Goal: Task Accomplishment & Management: Use online tool/utility

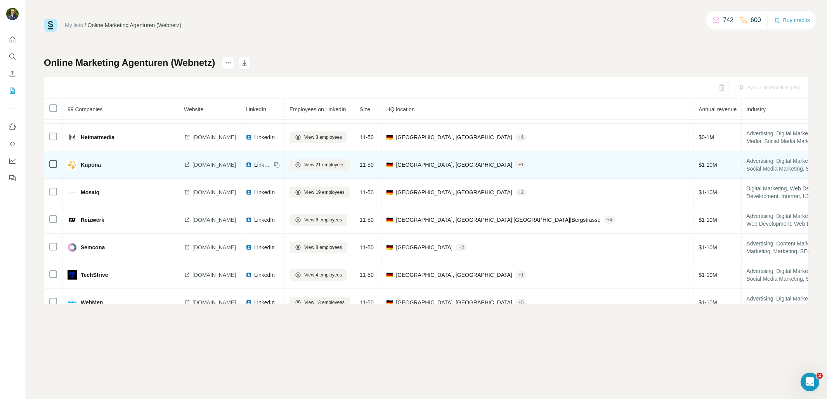
scroll to position [796, 0]
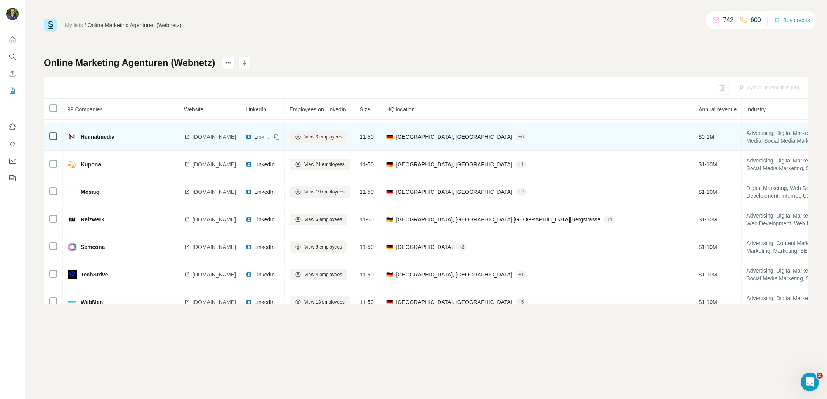
click at [210, 139] on span "heimatmedia.de" at bounding box center [214, 137] width 43 height 8
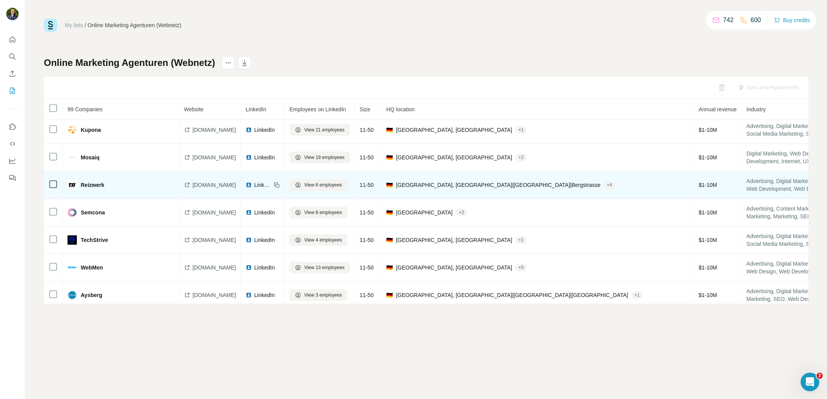
scroll to position [828, 0]
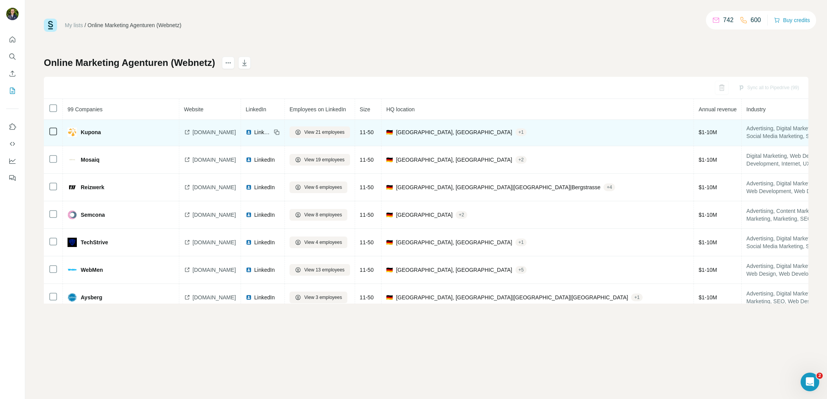
click at [210, 134] on span "kupona.de" at bounding box center [214, 133] width 43 height 8
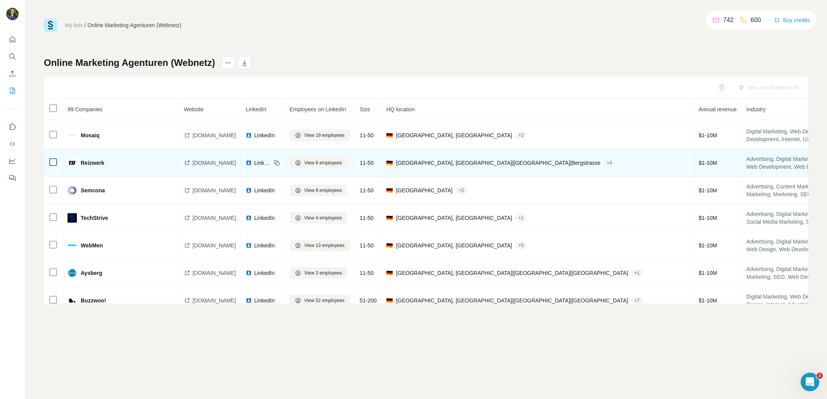
scroll to position [853, 0]
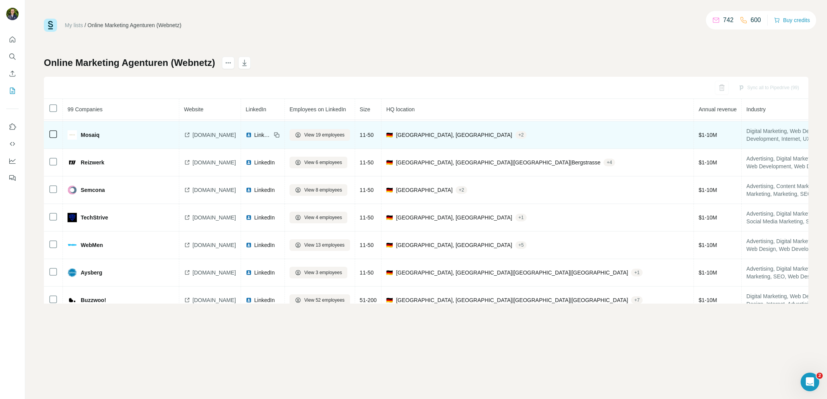
click at [196, 135] on span "mosaiq.com" at bounding box center [214, 135] width 43 height 8
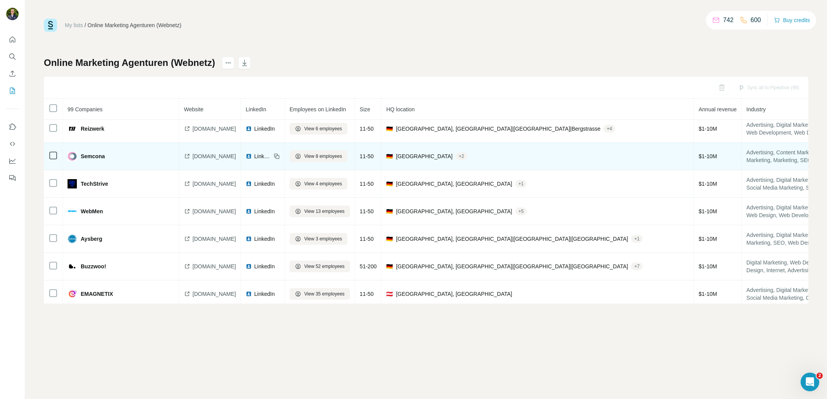
scroll to position [881, 0]
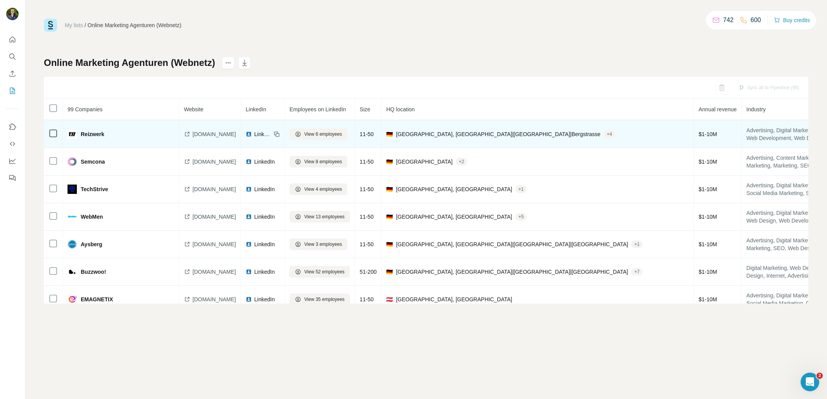
click at [205, 136] on span "reizwerk.com" at bounding box center [214, 134] width 43 height 8
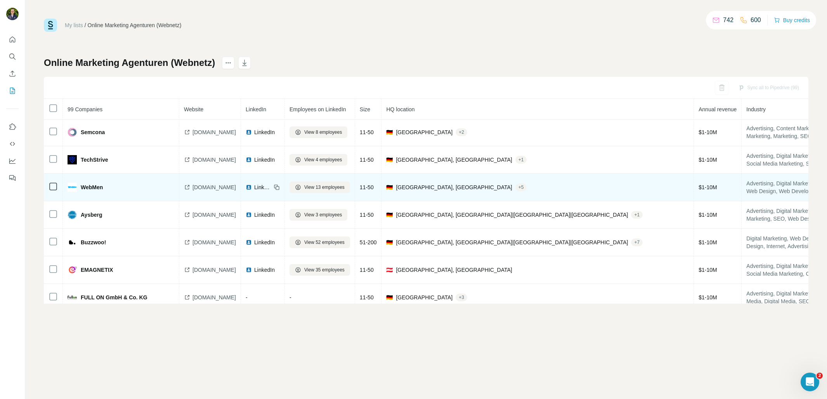
scroll to position [911, 0]
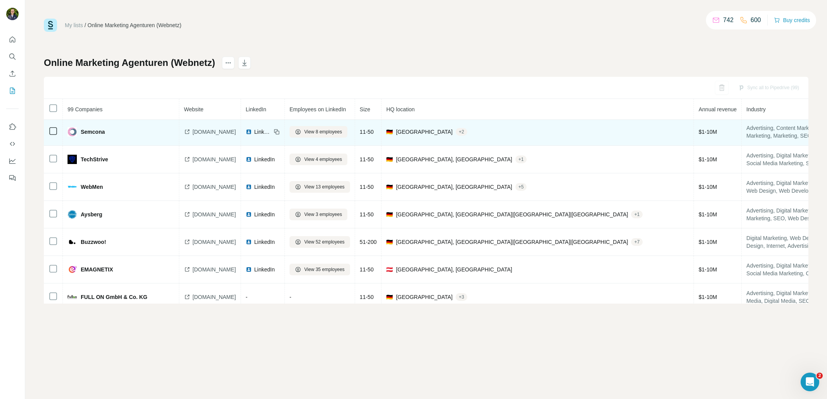
click at [204, 132] on span "semcona.de" at bounding box center [214, 132] width 43 height 8
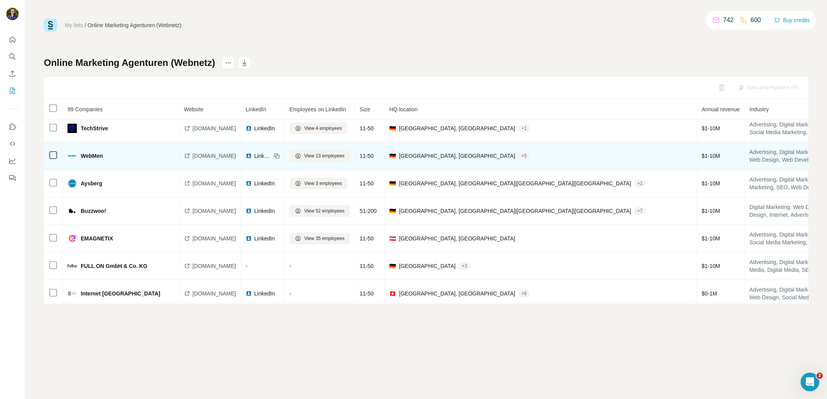
scroll to position [942, 0]
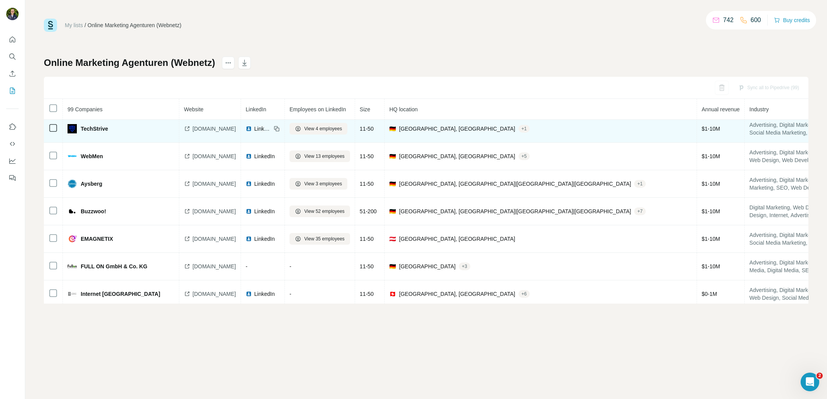
click at [208, 125] on span "techstrive.de" at bounding box center [214, 129] width 43 height 8
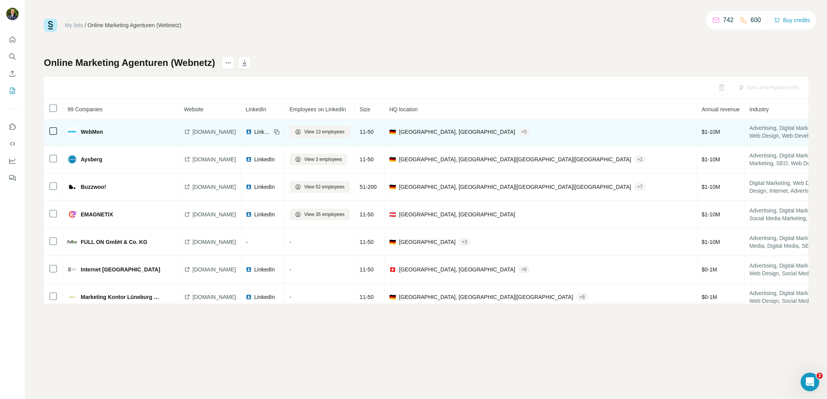
scroll to position [966, 0]
click at [210, 130] on span "webmen.de" at bounding box center [214, 132] width 43 height 8
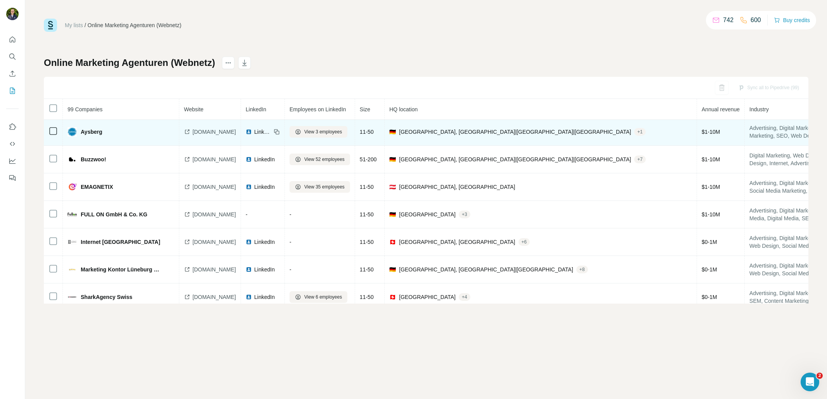
scroll to position [995, 0]
click at [217, 129] on span "aysberg.de" at bounding box center [214, 131] width 43 height 8
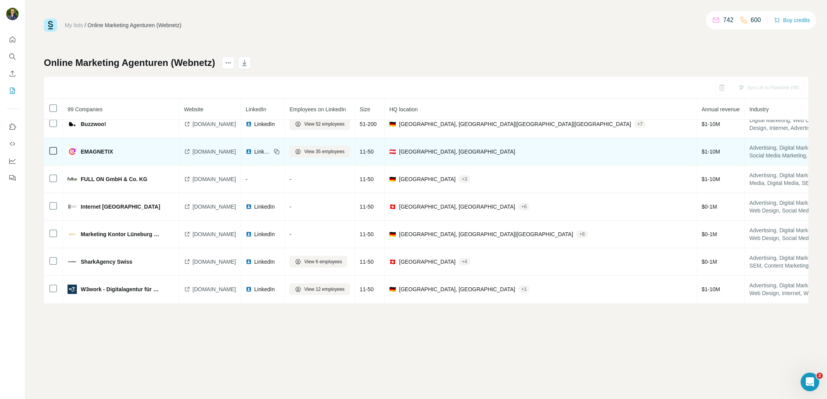
scroll to position [1028, 0]
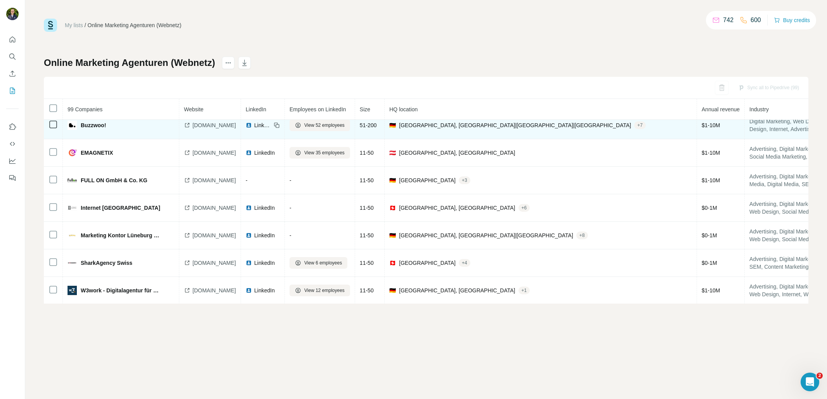
click at [204, 123] on span "buzzwoo.de" at bounding box center [214, 126] width 43 height 8
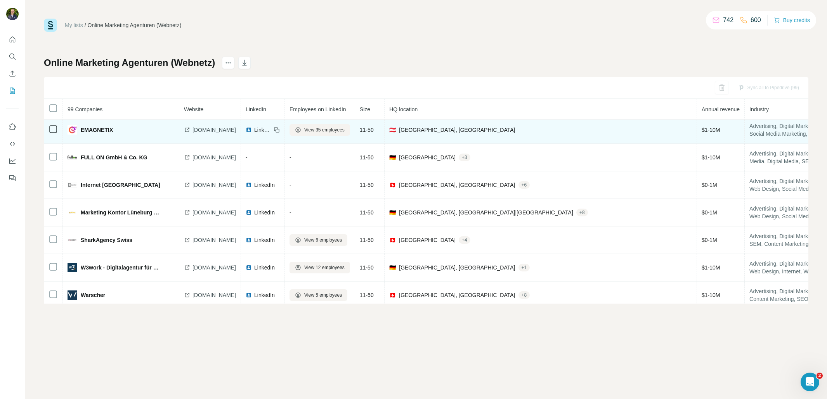
scroll to position [1051, 0]
click at [207, 129] on span "emagnetix.at" at bounding box center [214, 130] width 43 height 8
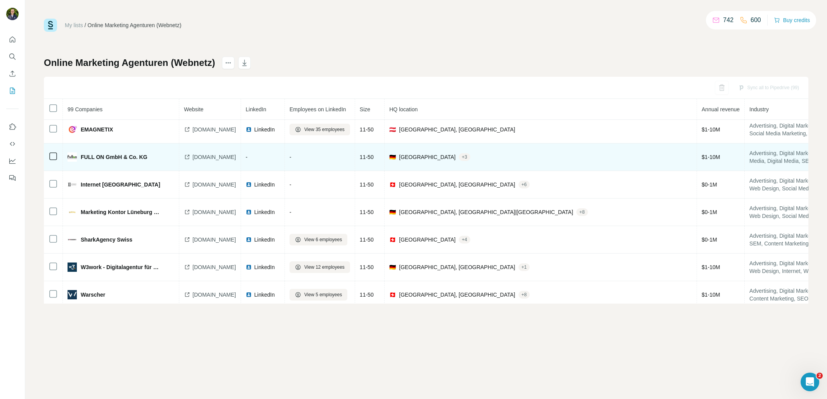
click at [207, 159] on span "fullon.de" at bounding box center [214, 157] width 43 height 8
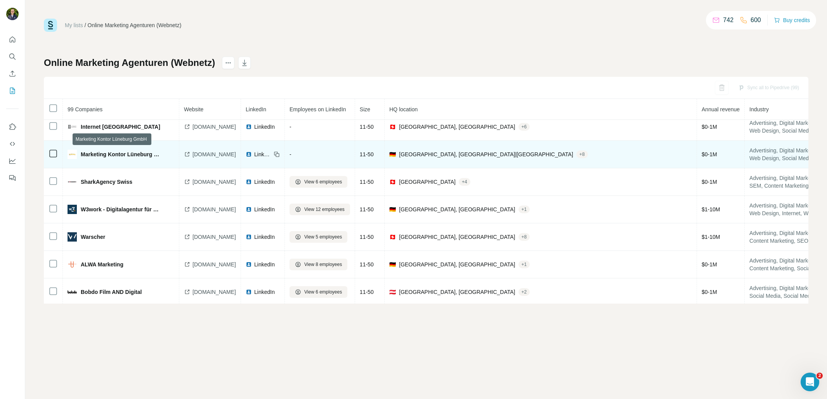
scroll to position [1109, 0]
click at [224, 155] on span "marketing-kontor.de" at bounding box center [214, 155] width 43 height 8
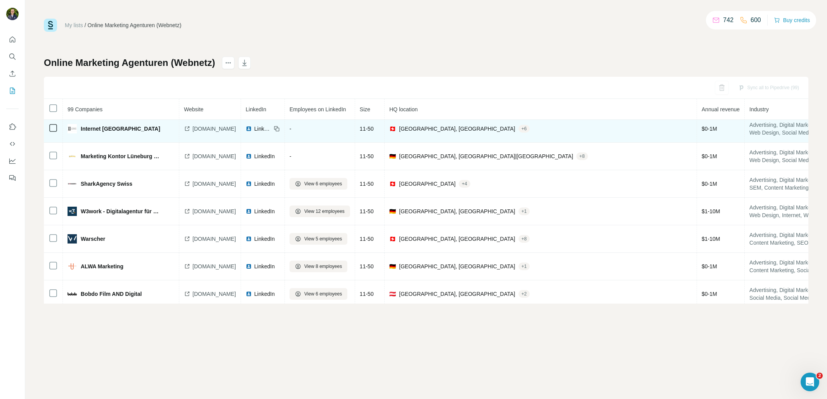
click at [218, 129] on span "internetinstitut.com" at bounding box center [214, 129] width 43 height 8
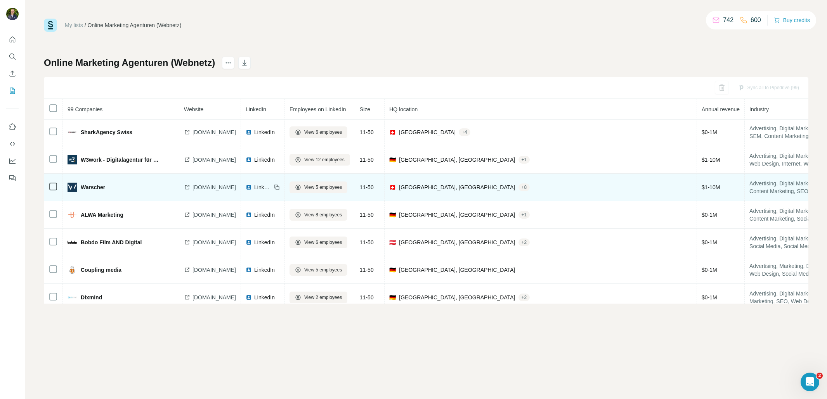
scroll to position [1159, 0]
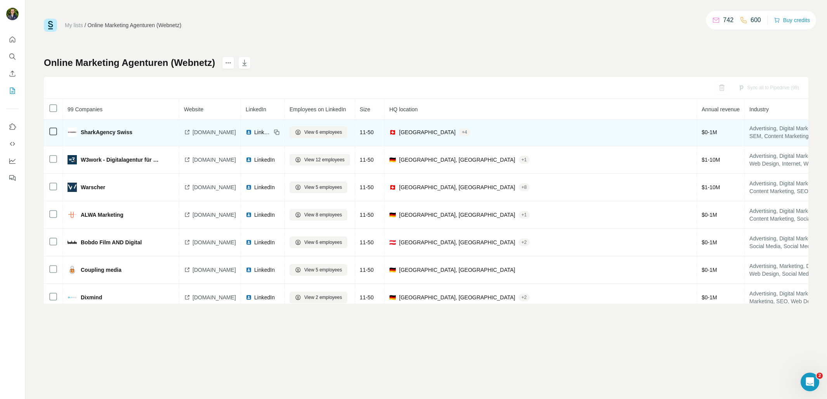
click at [203, 133] on span "sharkagency.ch" at bounding box center [214, 133] width 43 height 8
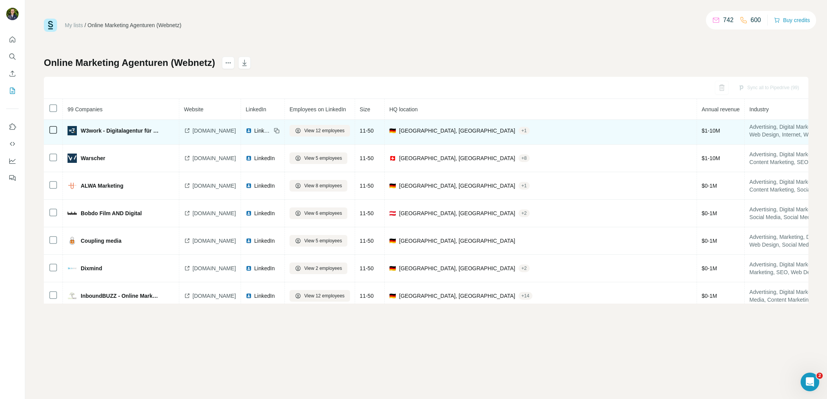
scroll to position [1188, 0]
click at [214, 131] on span "w3work.de" at bounding box center [214, 131] width 43 height 8
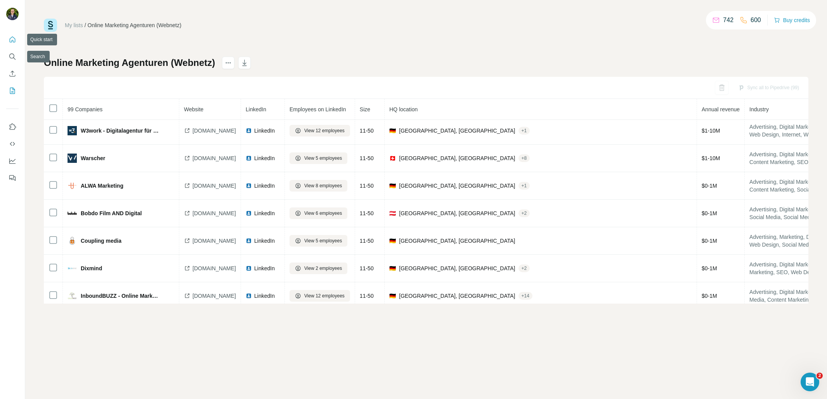
click at [14, 44] on button "Quick start" at bounding box center [12, 40] width 12 height 14
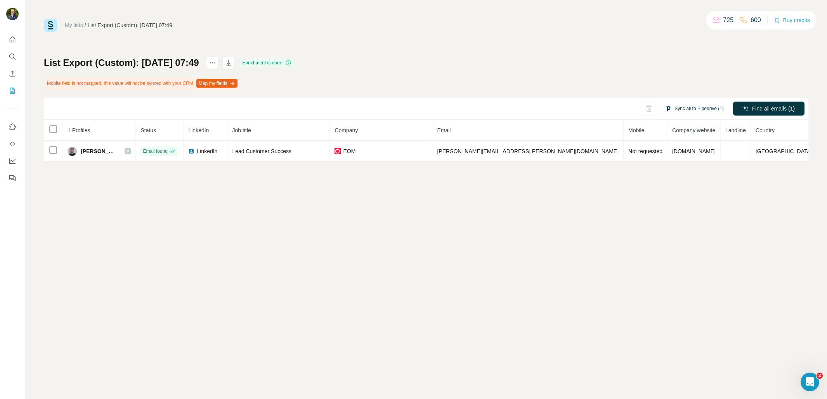
drag, startPoint x: 684, startPoint y: 110, endPoint x: 678, endPoint y: 111, distance: 5.6
click at [684, 110] on button "Sync all to Pipedrive (1)" at bounding box center [694, 109] width 69 height 12
click at [695, 168] on button "Sync all to Pipedrive" at bounding box center [683, 168] width 86 height 16
click at [670, 109] on button "Sync all to Pipedrive (1)" at bounding box center [694, 109] width 69 height 12
click at [666, 168] on button "Sync all to Pipedrive" at bounding box center [683, 168] width 86 height 16
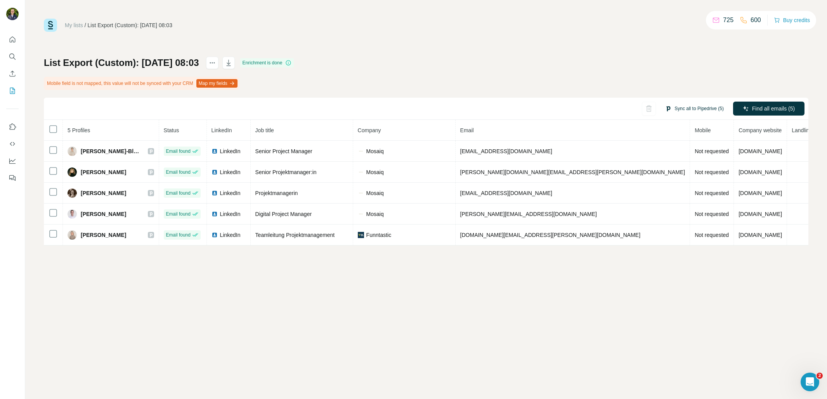
click at [706, 109] on button "Sync all to Pipedrive (5)" at bounding box center [694, 109] width 69 height 12
click at [705, 166] on button "Sync all to Pipedrive" at bounding box center [683, 168] width 86 height 16
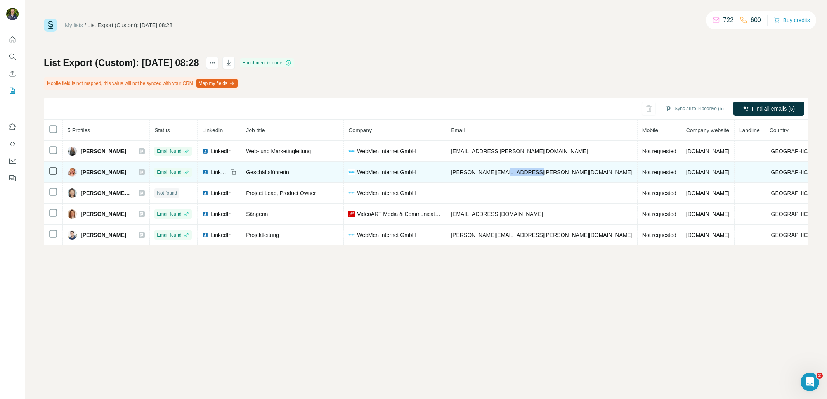
drag, startPoint x: 592, startPoint y: 171, endPoint x: 556, endPoint y: 173, distance: 36.2
click at [556, 173] on td "christiane.niebuhr@webmen.de" at bounding box center [541, 172] width 191 height 21
copy span "@webmen.de"
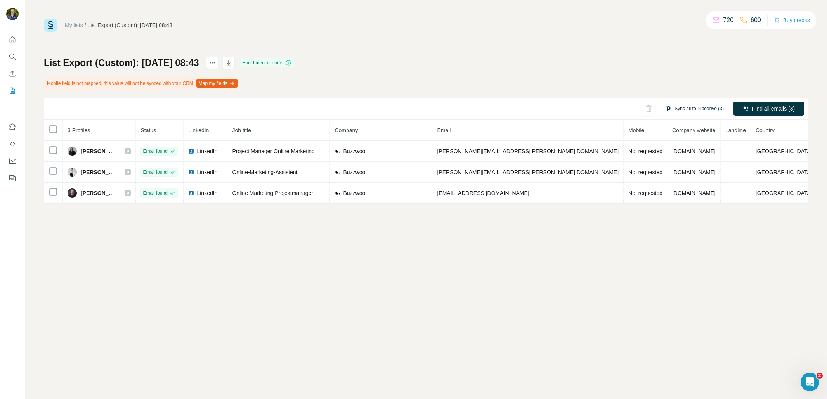
click at [676, 112] on button "Sync all to Pipedrive (3)" at bounding box center [694, 109] width 69 height 12
click at [672, 175] on div "All selected profiles already exist in your CRM and will be automatically updat…" at bounding box center [683, 149] width 97 height 60
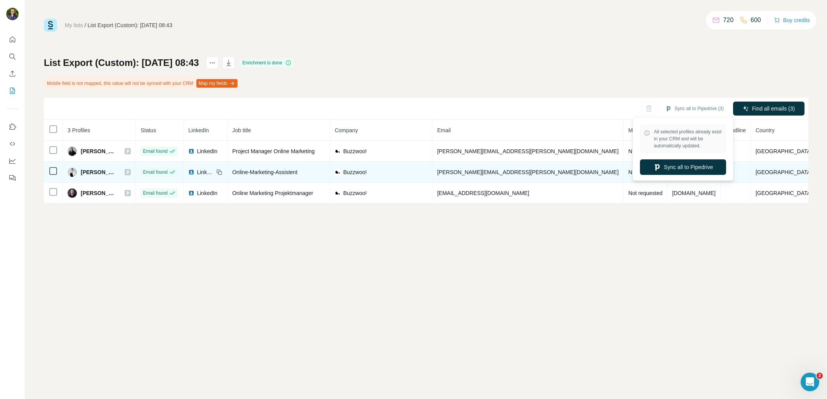
click at [670, 171] on button "Sync all to Pipedrive" at bounding box center [683, 168] width 86 height 16
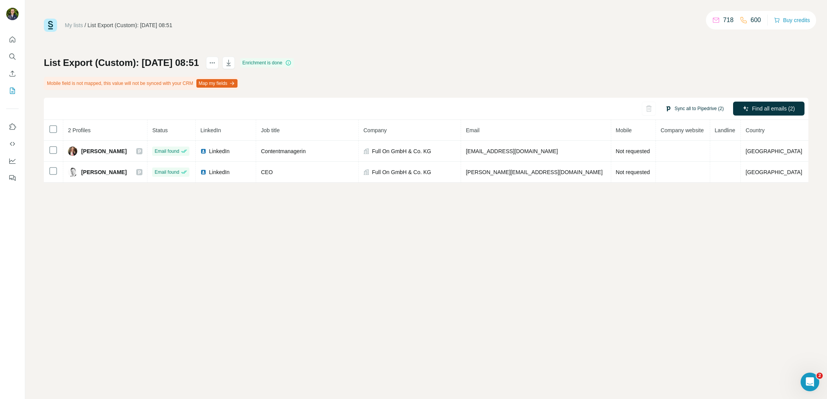
click at [670, 110] on button "Sync all to Pipedrive (2)" at bounding box center [694, 109] width 69 height 12
click at [676, 162] on button "Sync all to Pipedrive" at bounding box center [683, 168] width 86 height 16
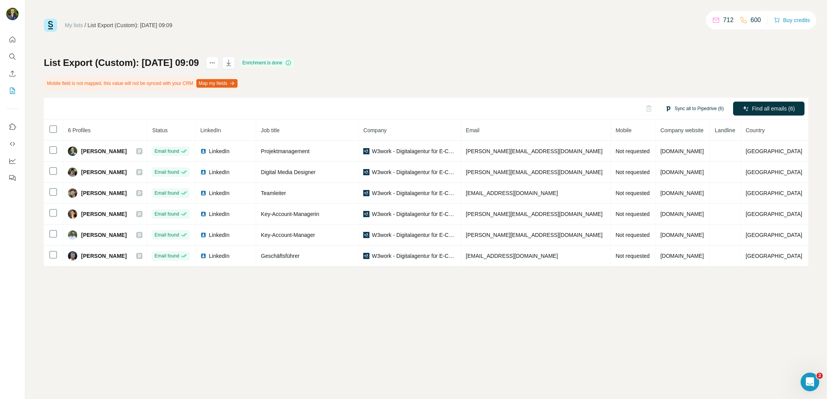
click at [679, 113] on button "Sync all to Pipedrive (6)" at bounding box center [694, 109] width 69 height 12
click at [664, 175] on button "Sync all to Pipedrive" at bounding box center [683, 168] width 86 height 16
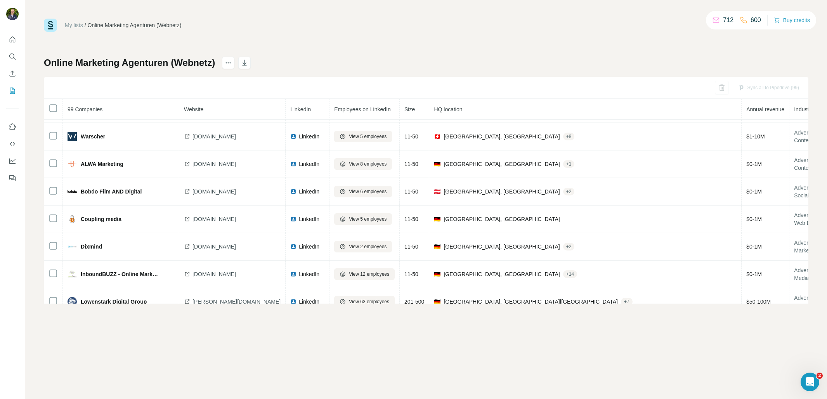
scroll to position [1211, 0]
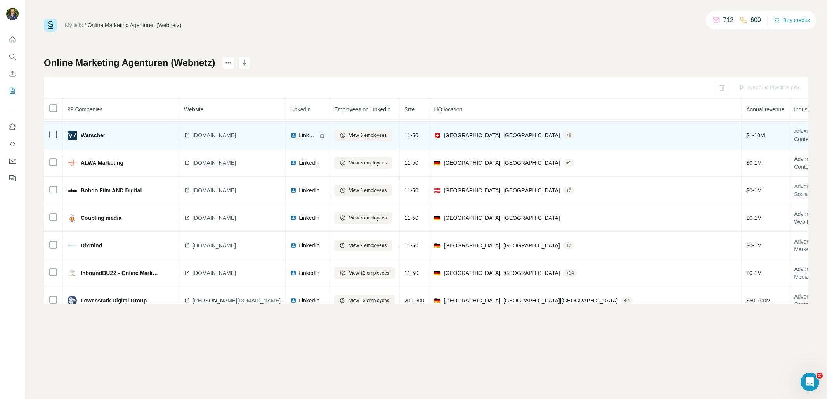
click at [211, 136] on span "[DOMAIN_NAME]" at bounding box center [214, 136] width 43 height 8
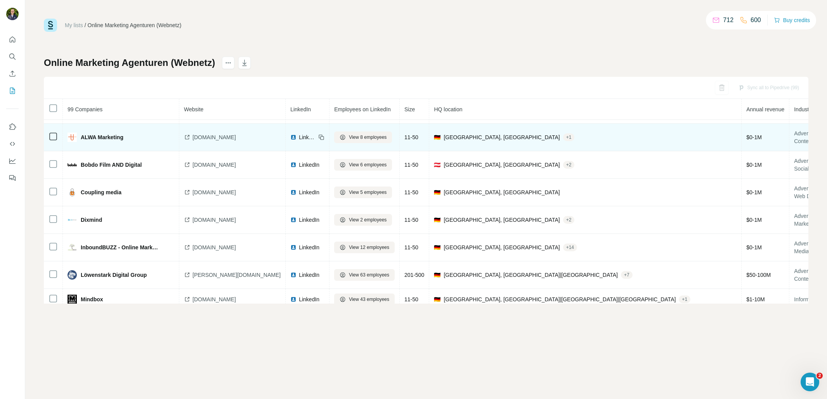
scroll to position [1237, 0]
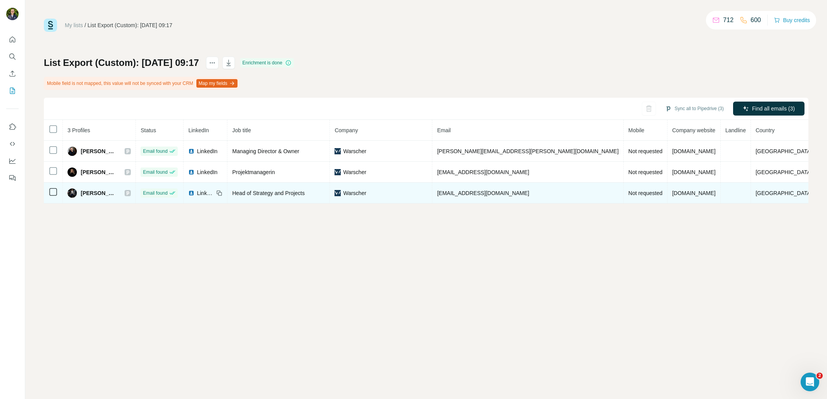
drag, startPoint x: 130, startPoint y: 194, endPoint x: 85, endPoint y: 195, distance: 44.3
click at [85, 195] on div "[PERSON_NAME]" at bounding box center [99, 193] width 63 height 9
copy span "[PERSON_NAME]"
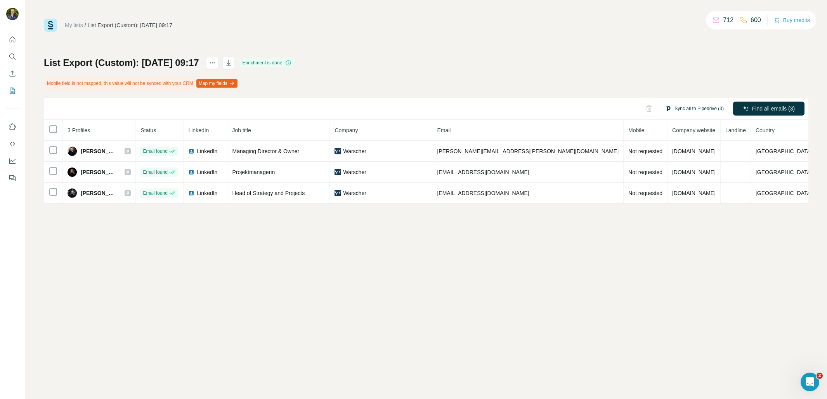
click at [703, 109] on button "Sync all to Pipedrive (3)" at bounding box center [694, 109] width 69 height 12
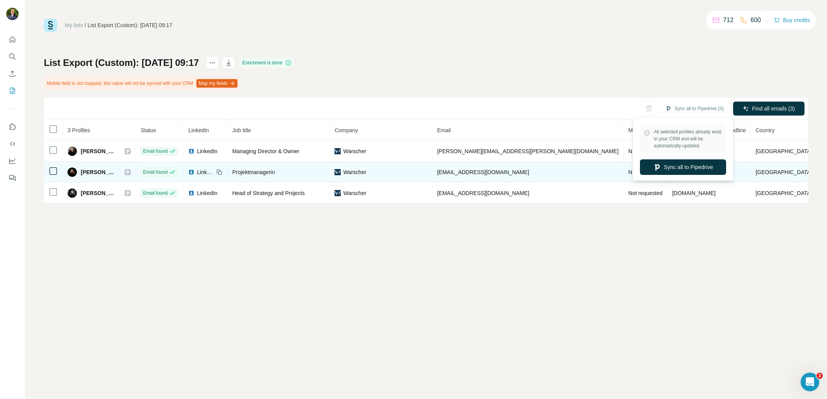
click at [685, 167] on button "Sync all to Pipedrive" at bounding box center [683, 168] width 86 height 16
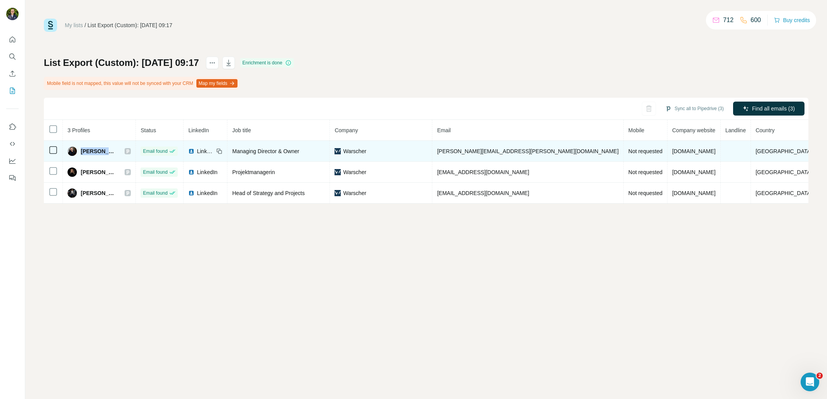
drag, startPoint x: 123, startPoint y: 152, endPoint x: 90, endPoint y: 152, distance: 33.4
click at [90, 152] on div "[PERSON_NAME]" at bounding box center [99, 151] width 63 height 9
copy span "[PERSON_NAME]"
